Goal: Task Accomplishment & Management: Manage account settings

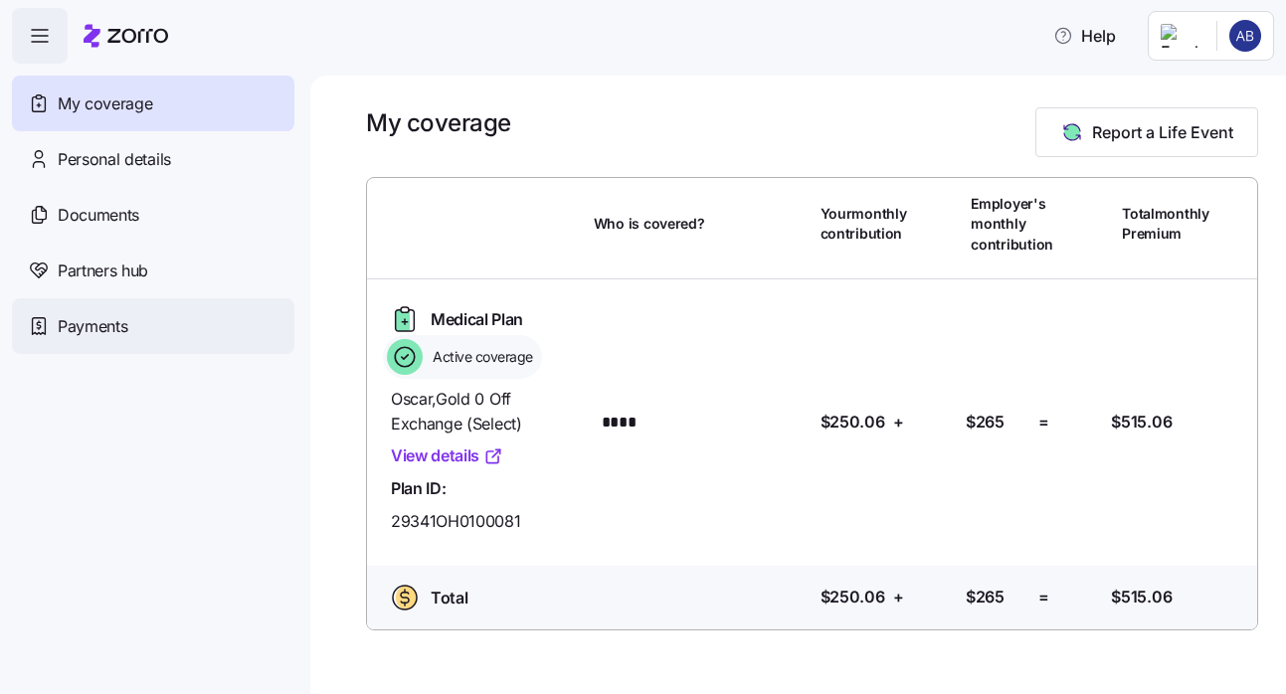
click at [103, 336] on span "Payments" at bounding box center [93, 326] width 70 height 25
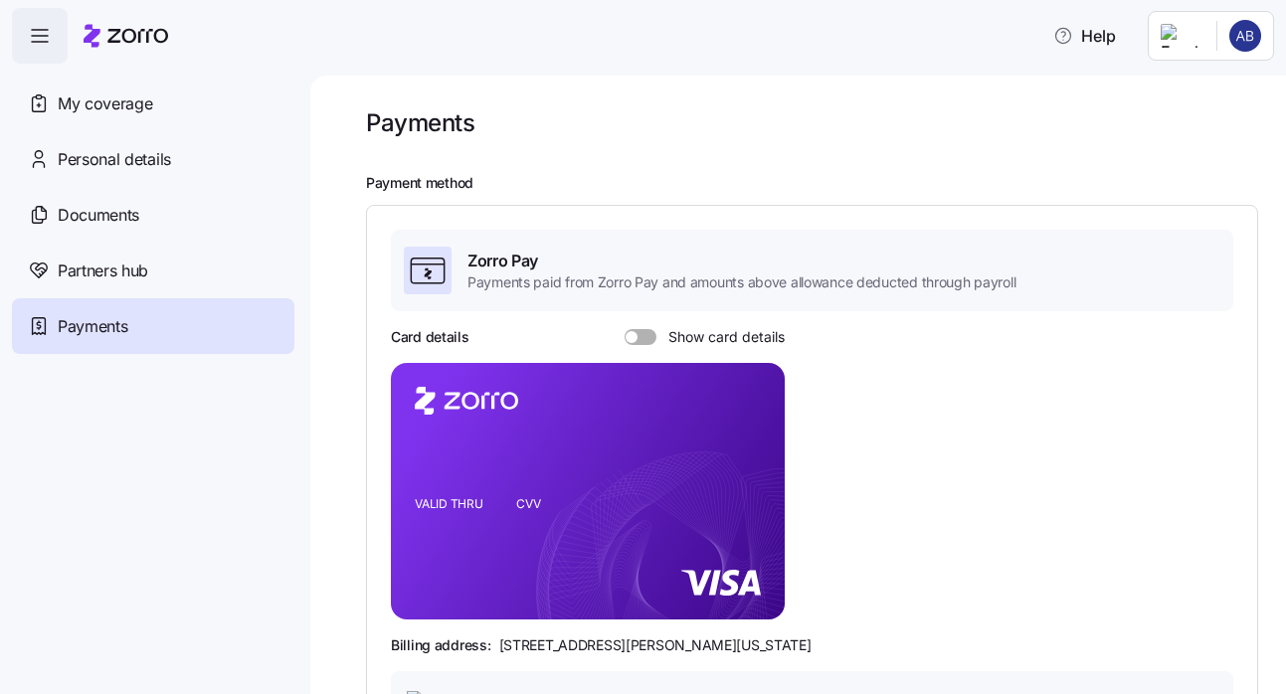
click at [440, 279] on icon at bounding box center [428, 271] width 40 height 40
click at [433, 281] on icon at bounding box center [428, 271] width 40 height 40
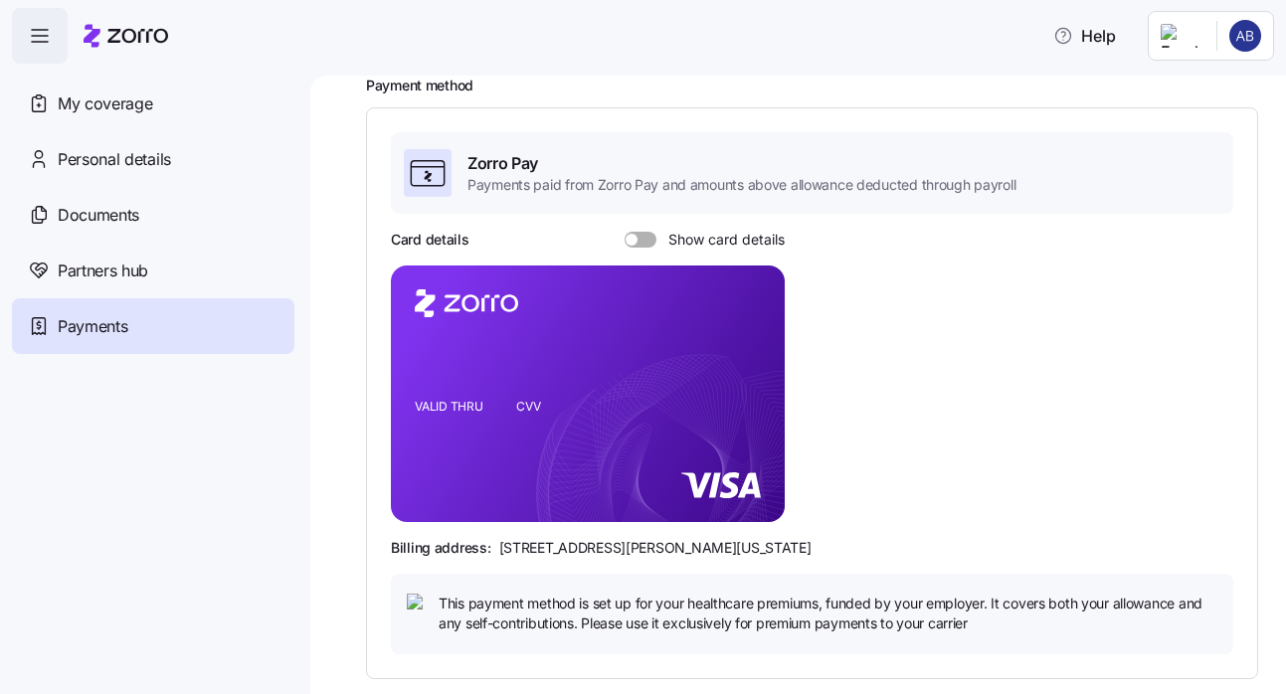
scroll to position [106, 0]
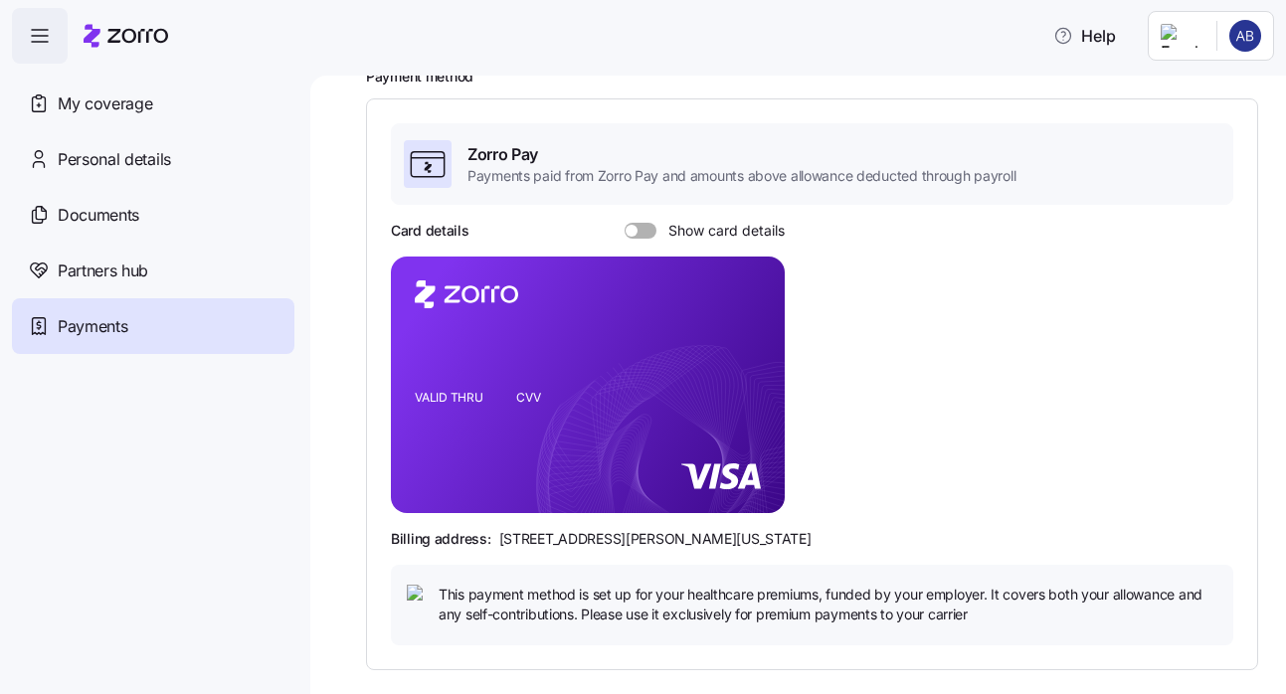
click at [614, 422] on rect at bounding box center [588, 385] width 394 height 257
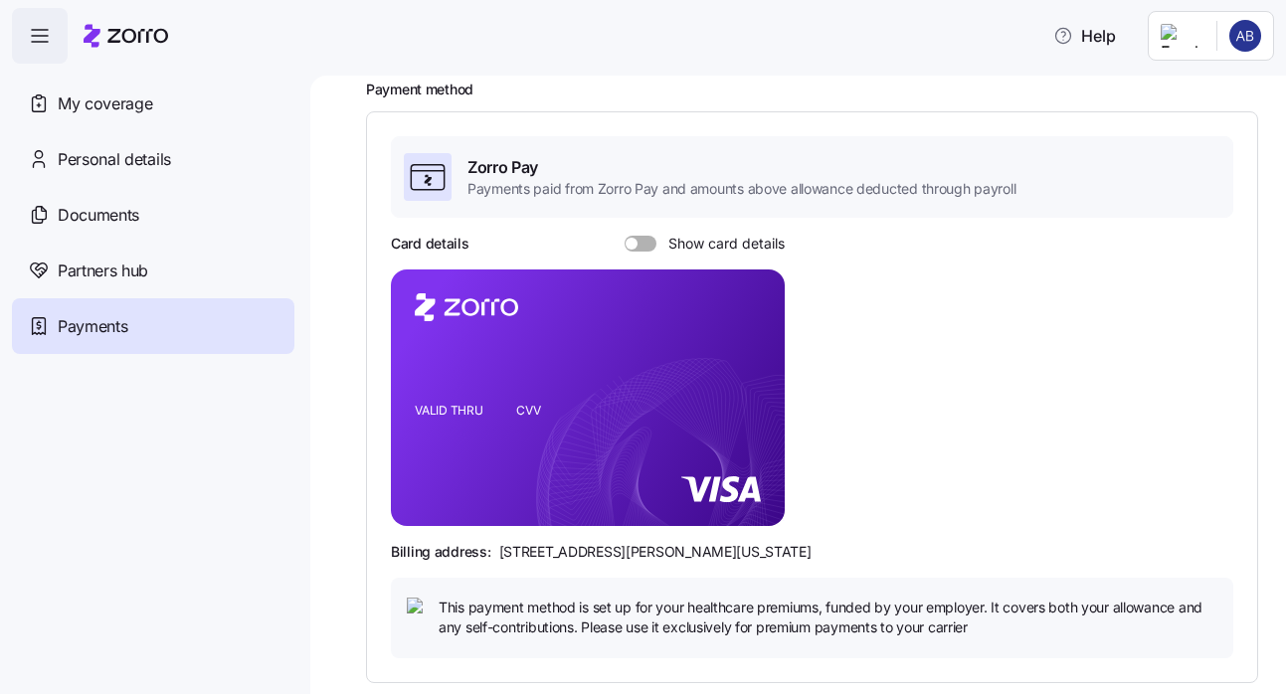
scroll to position [0, 0]
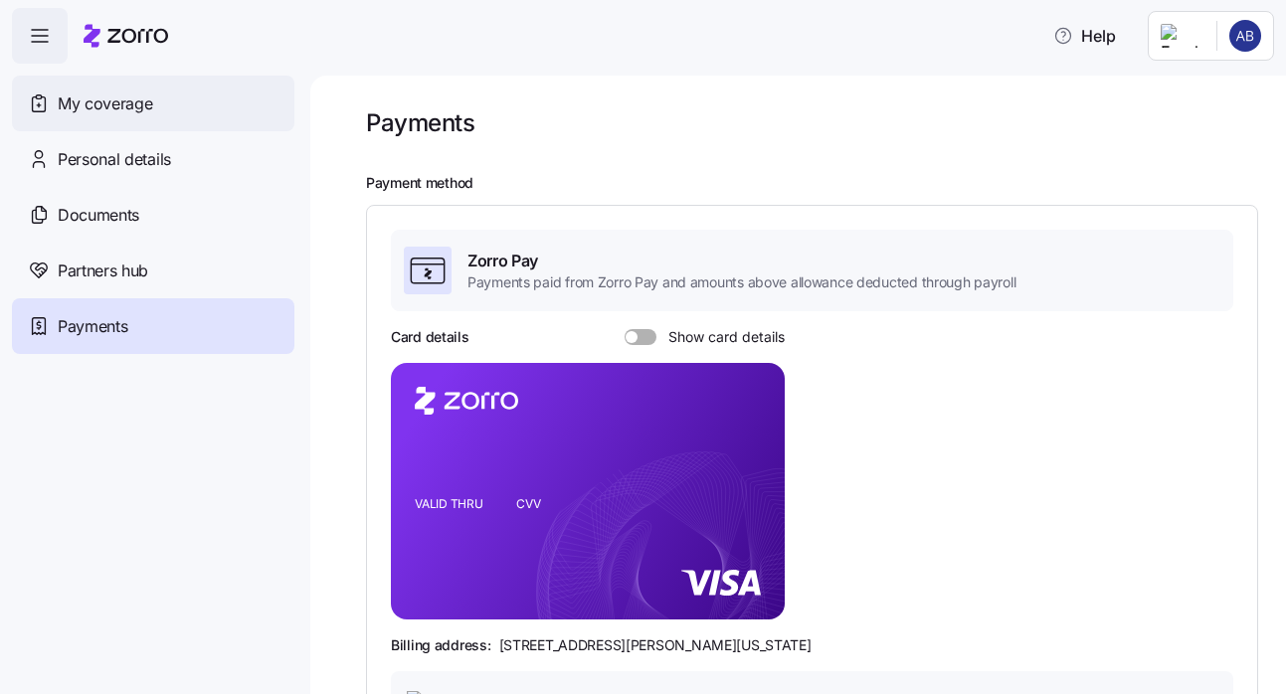
click at [118, 102] on span "My coverage" at bounding box center [105, 103] width 94 height 25
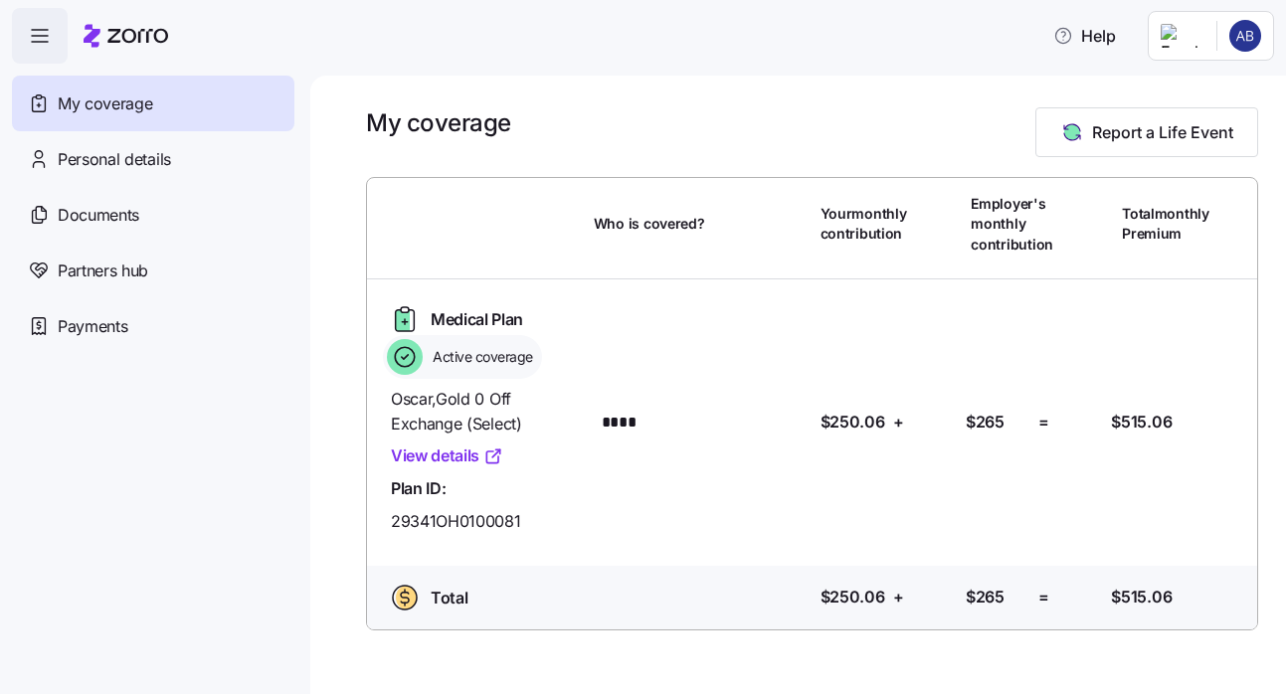
click at [112, 163] on span "Personal details" at bounding box center [114, 159] width 113 height 25
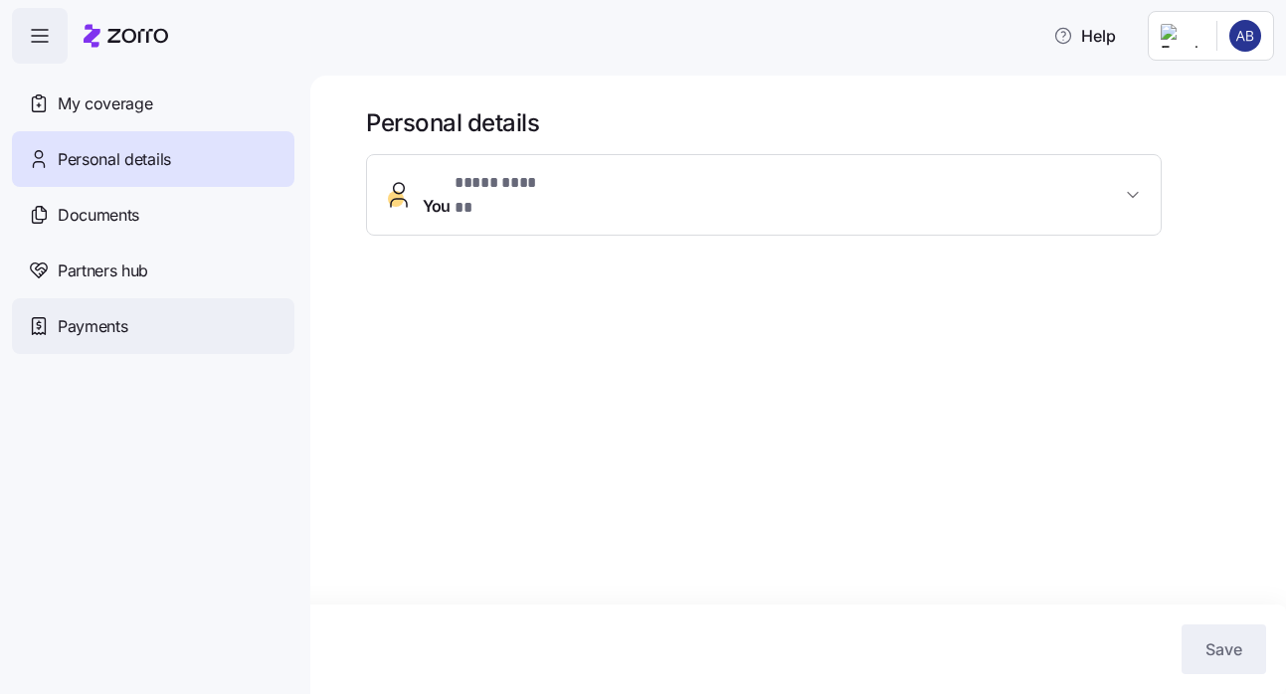
click at [70, 320] on span "Payments" at bounding box center [93, 326] width 70 height 25
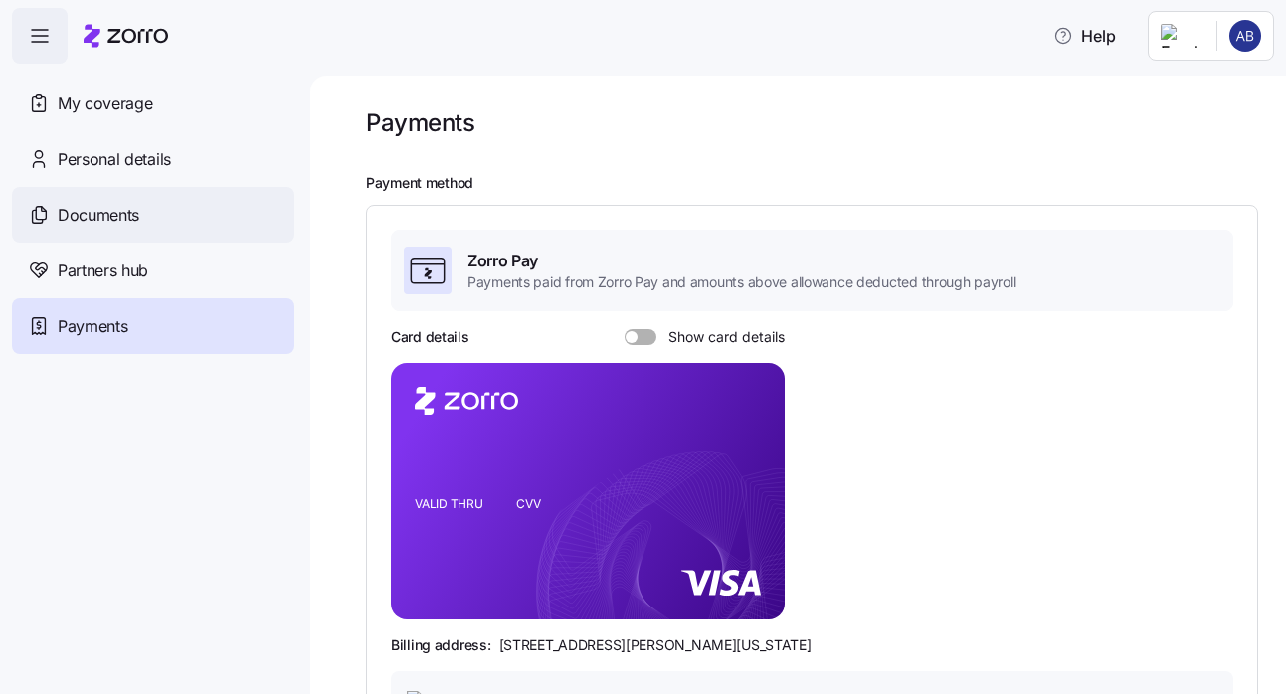
click at [104, 214] on span "Documents" at bounding box center [99, 215] width 82 height 25
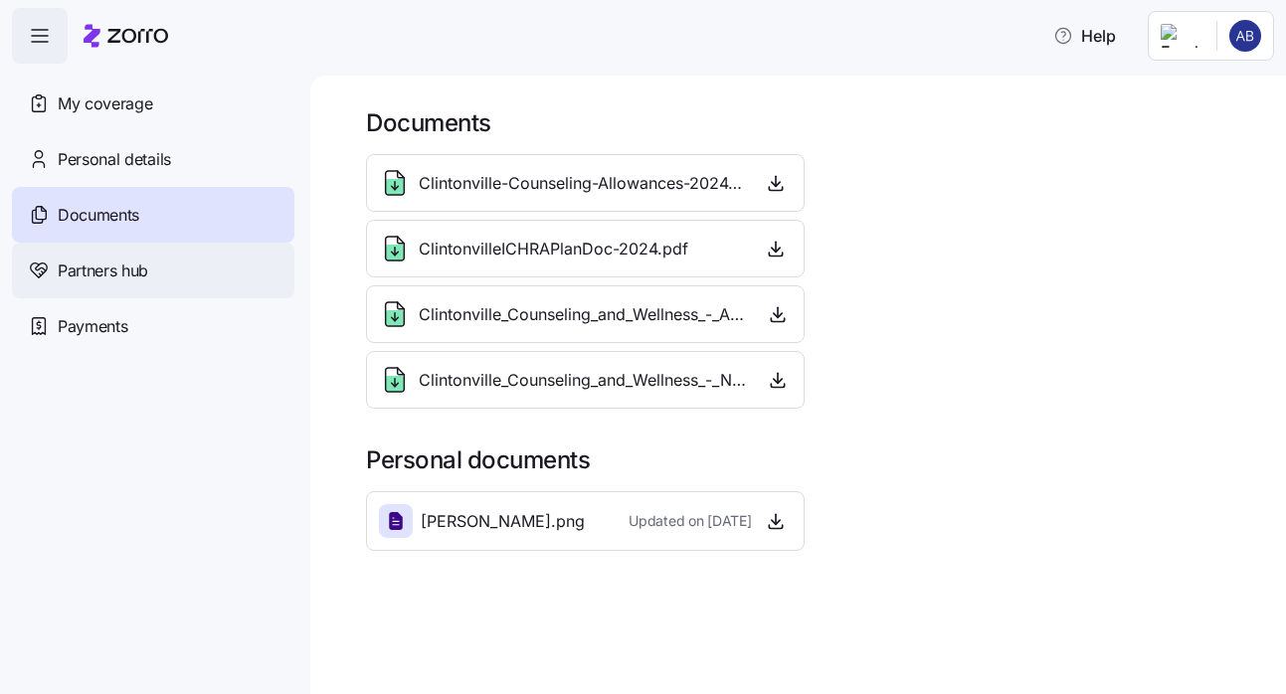
click at [115, 274] on span "Partners hub" at bounding box center [103, 271] width 90 height 25
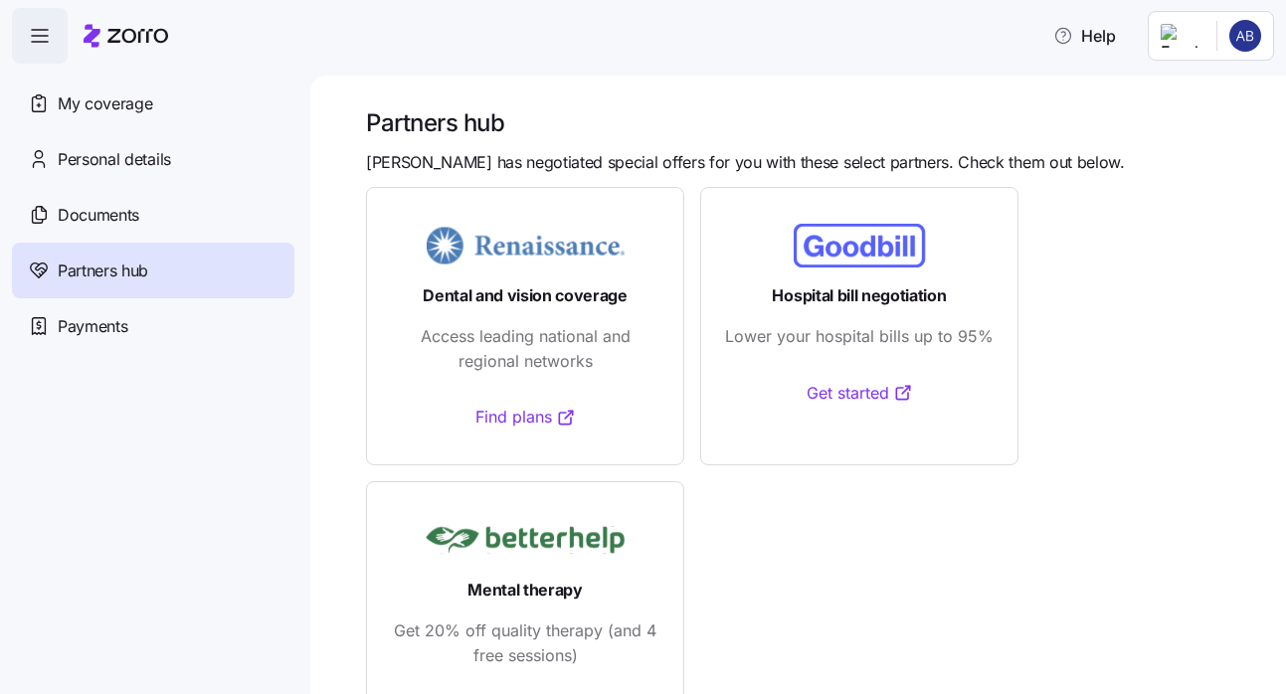
click at [54, 44] on span "button" at bounding box center [40, 36] width 54 height 54
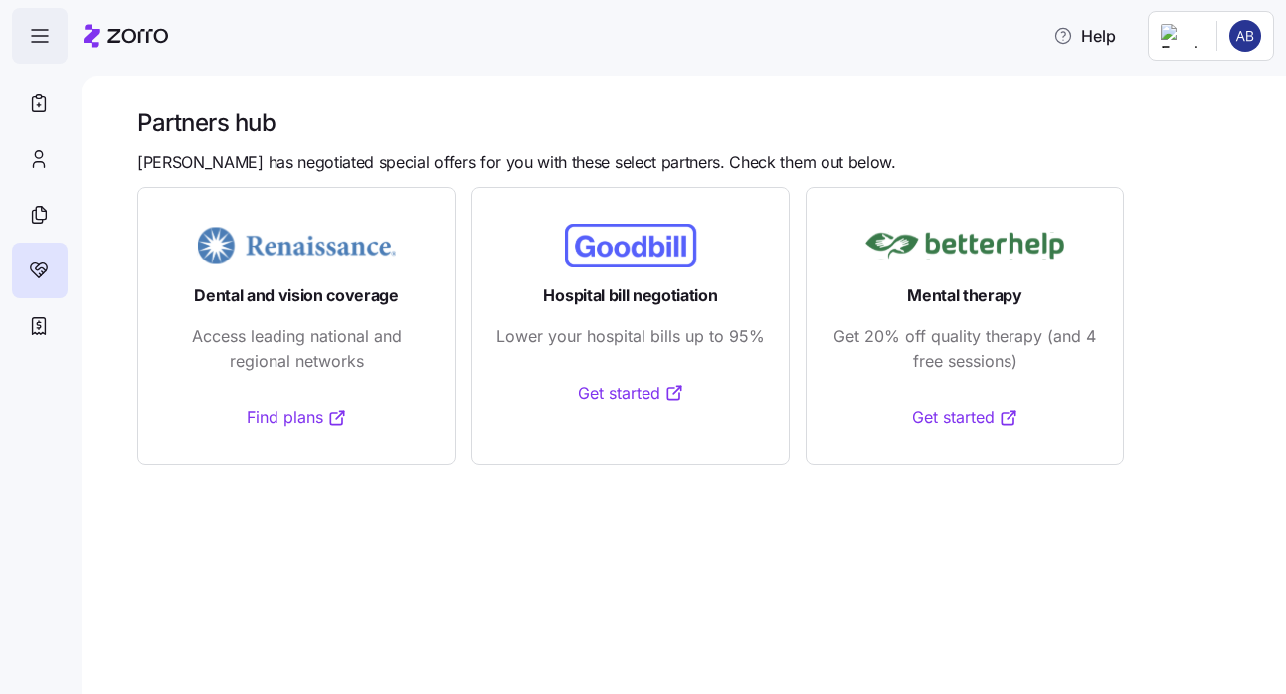
click at [40, 37] on icon "button" at bounding box center [40, 36] width 24 height 24
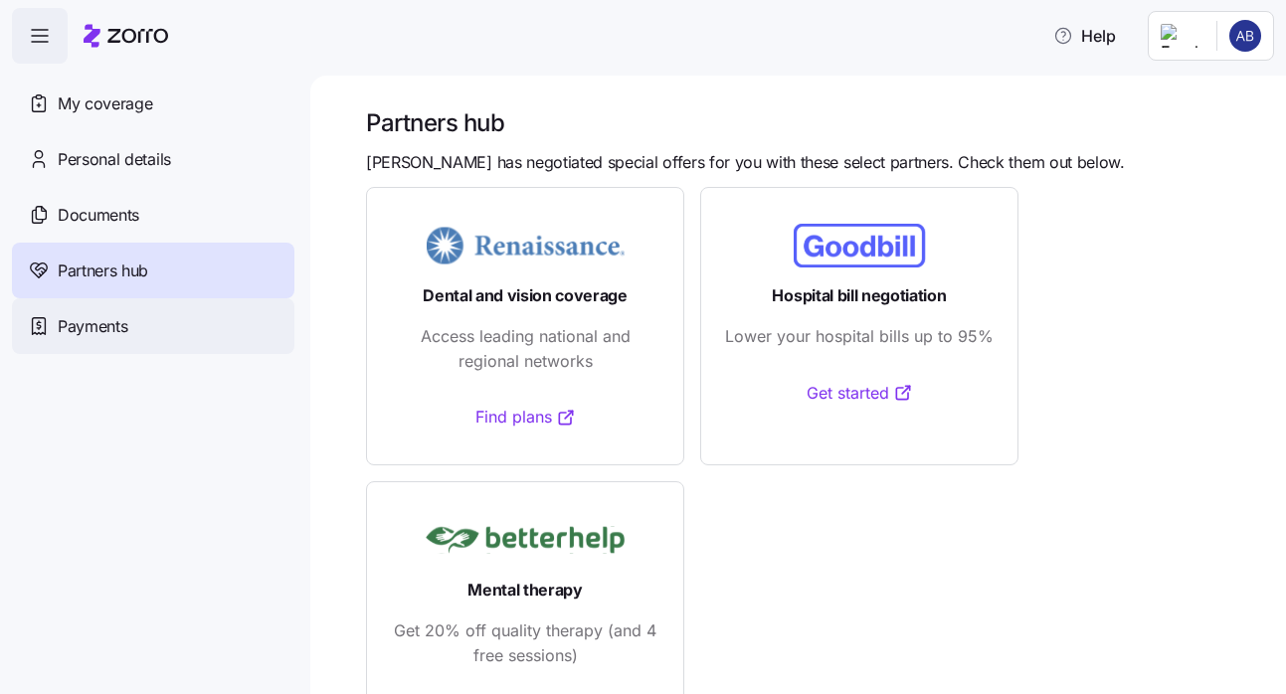
click at [73, 330] on span "Payments" at bounding box center [93, 326] width 70 height 25
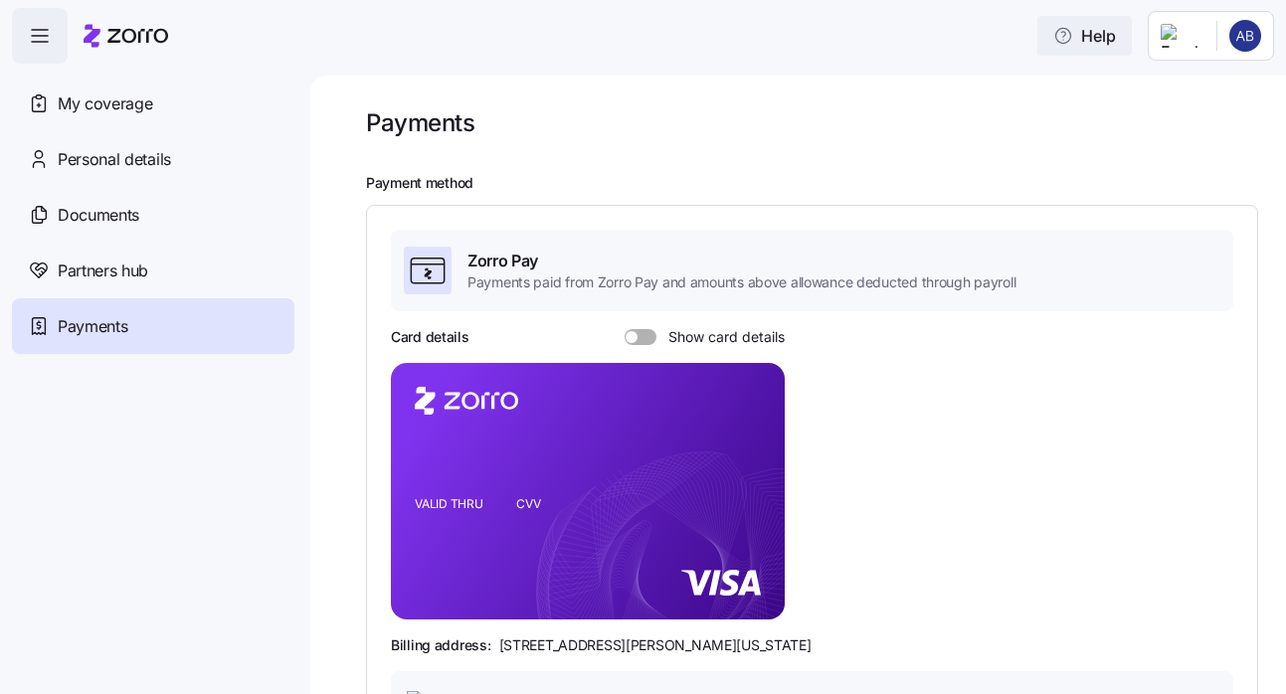
click at [1096, 33] on span "Help" at bounding box center [1084, 36] width 63 height 24
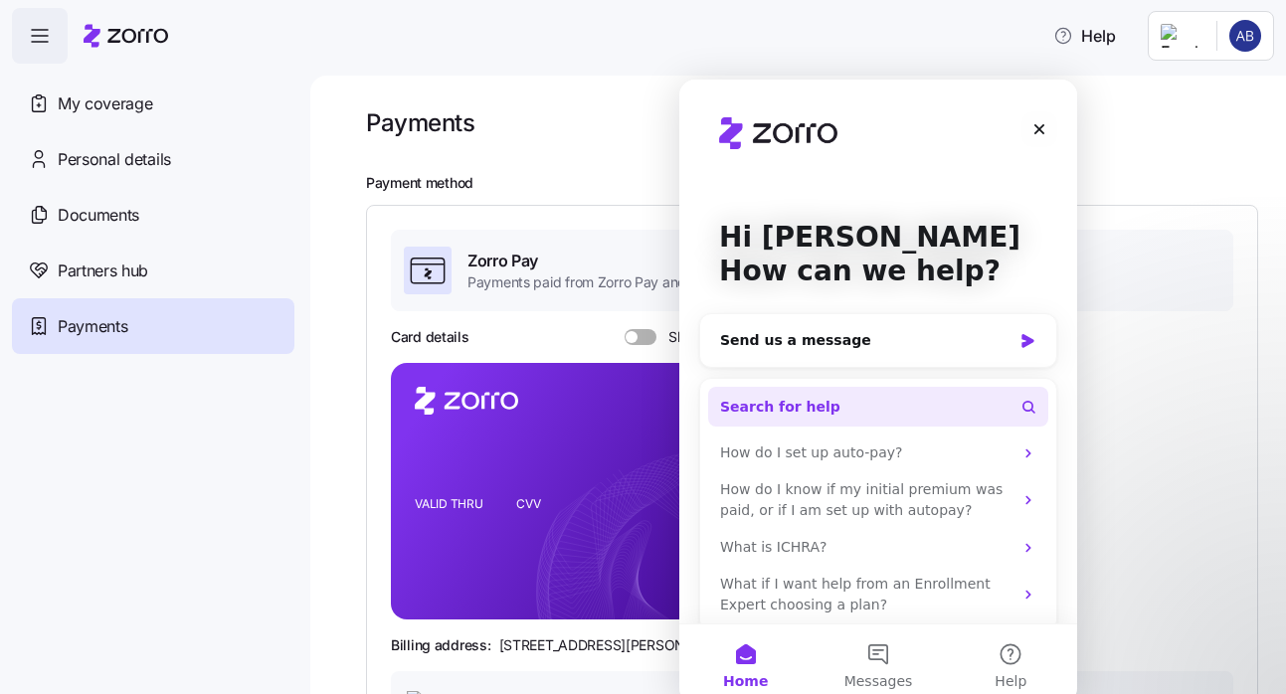
scroll to position [19, 0]
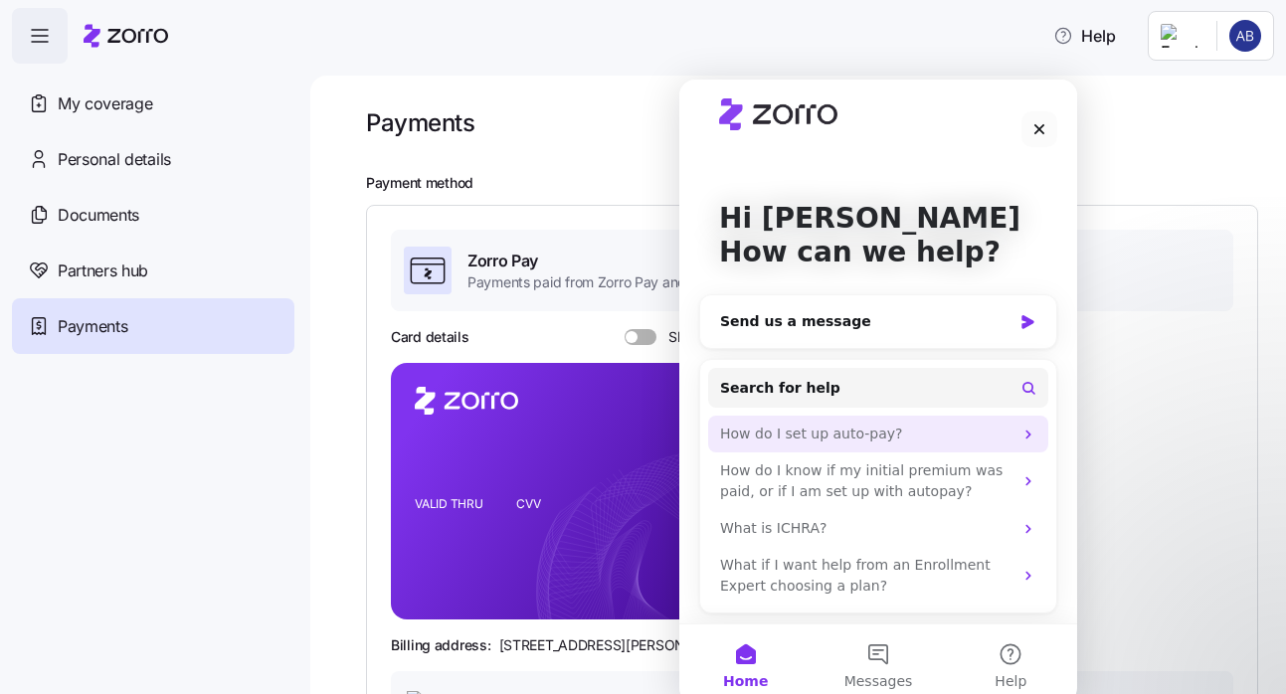
click at [822, 432] on div "How do I set up auto-pay?" at bounding box center [866, 434] width 292 height 21
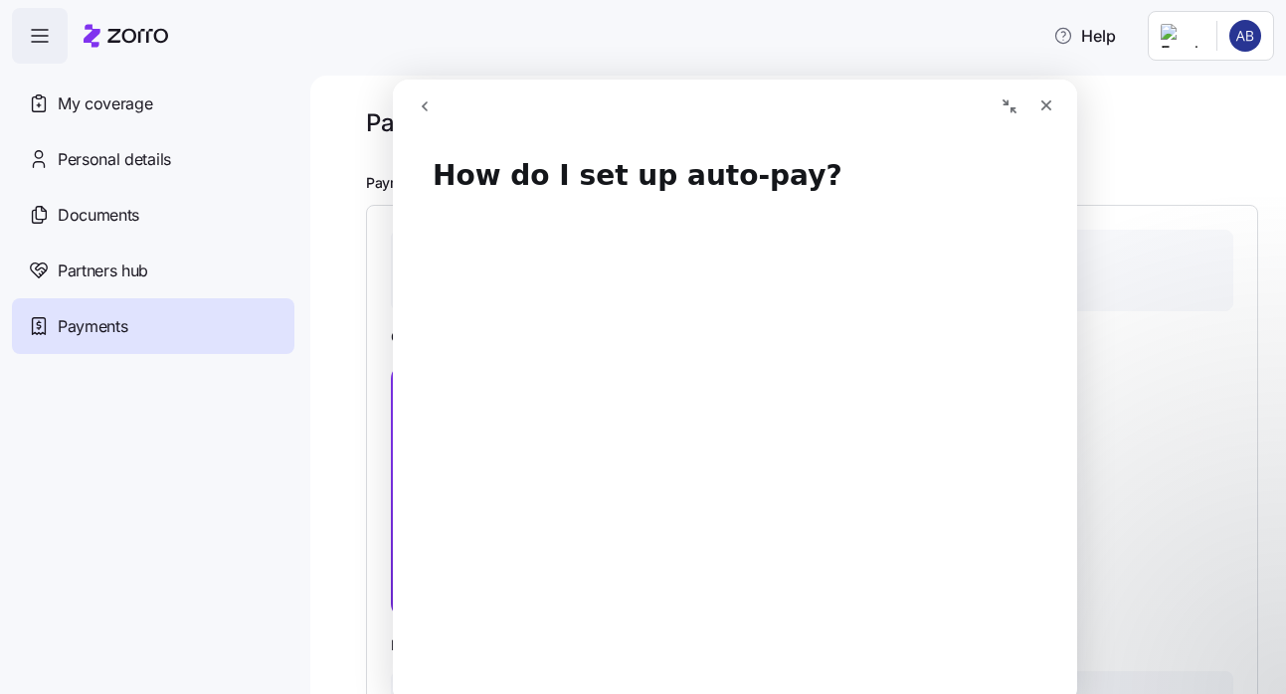
scroll to position [7, 0]
click at [329, 51] on div "Help" at bounding box center [643, 36] width 1262 height 56
click at [1053, 110] on icon "Close" at bounding box center [1046, 105] width 16 height 16
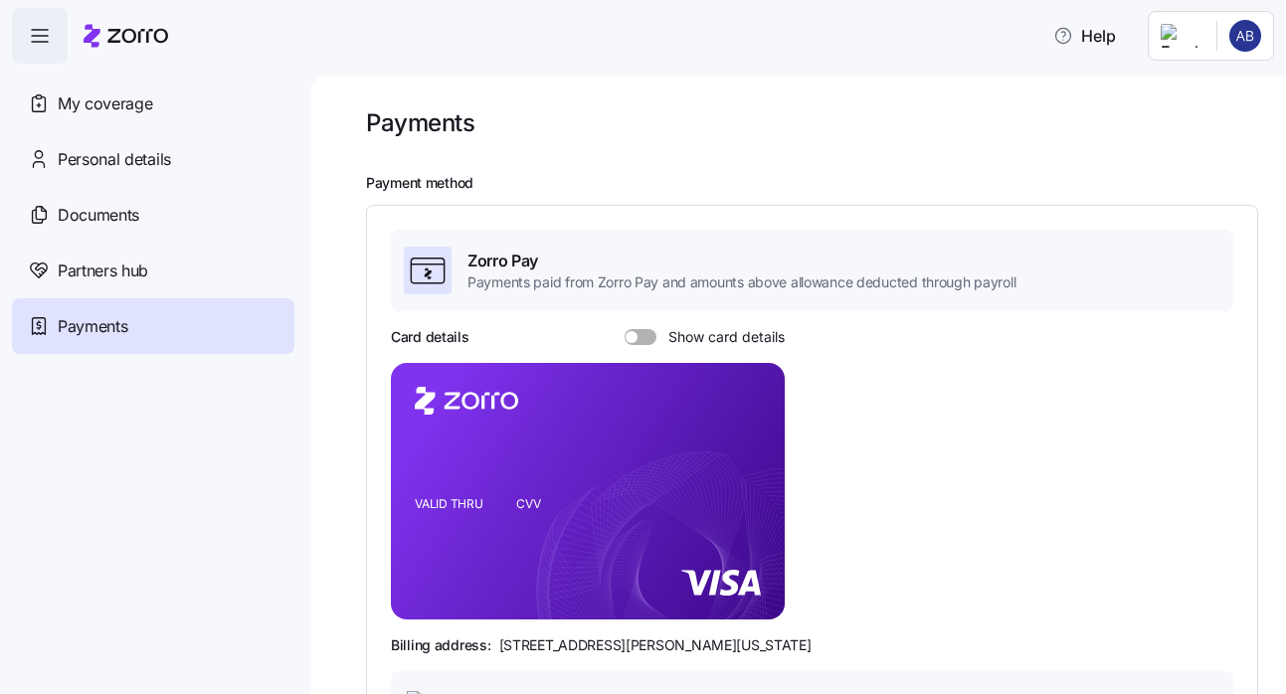
scroll to position [0, 0]
click at [630, 333] on span at bounding box center [631, 337] width 12 height 12
click at [624, 329] on input "Show card details" at bounding box center [624, 329] width 0 height 0
